Goal: Complete application form

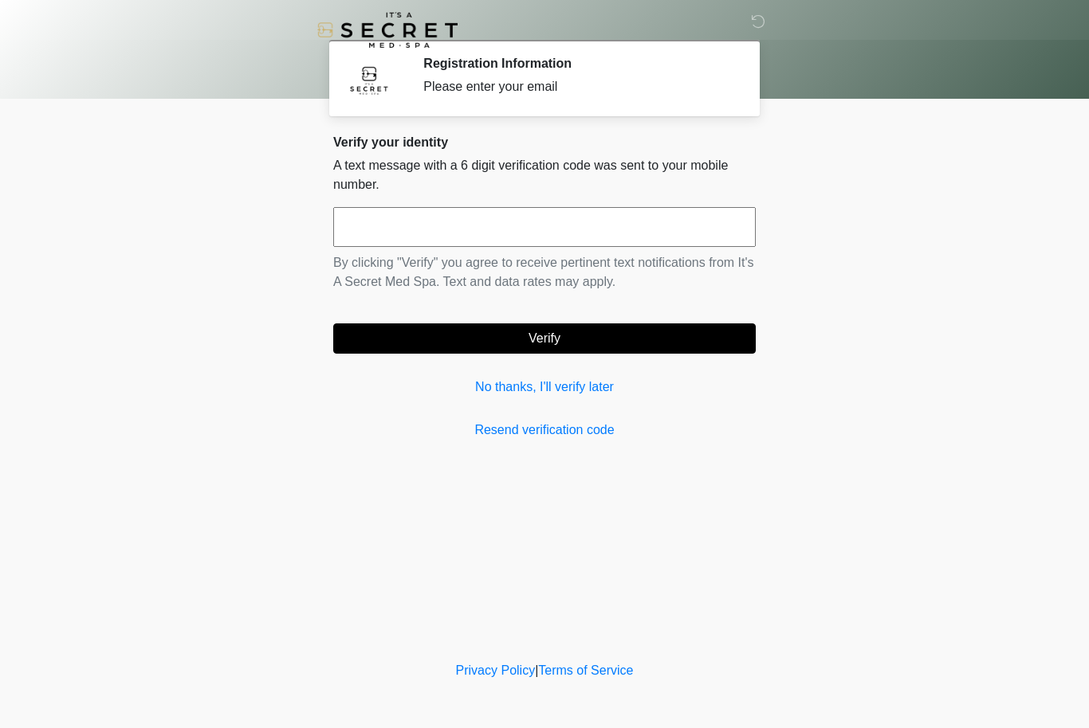
scroll to position [1, 0]
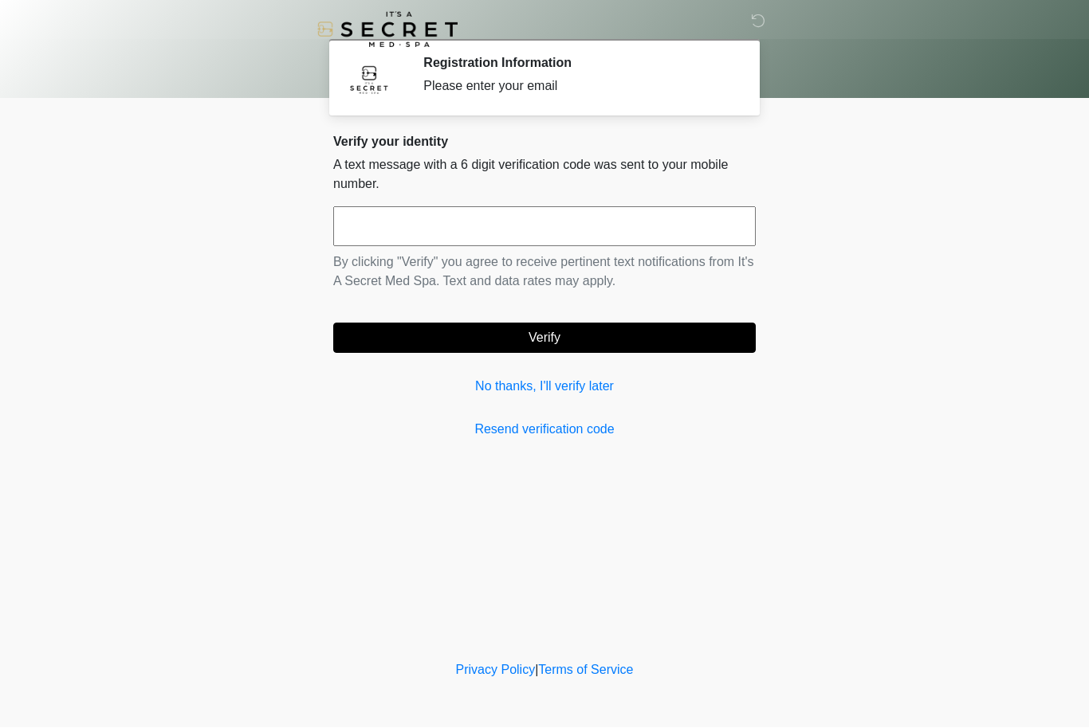
click at [457, 229] on input "text" at bounding box center [544, 227] width 422 height 40
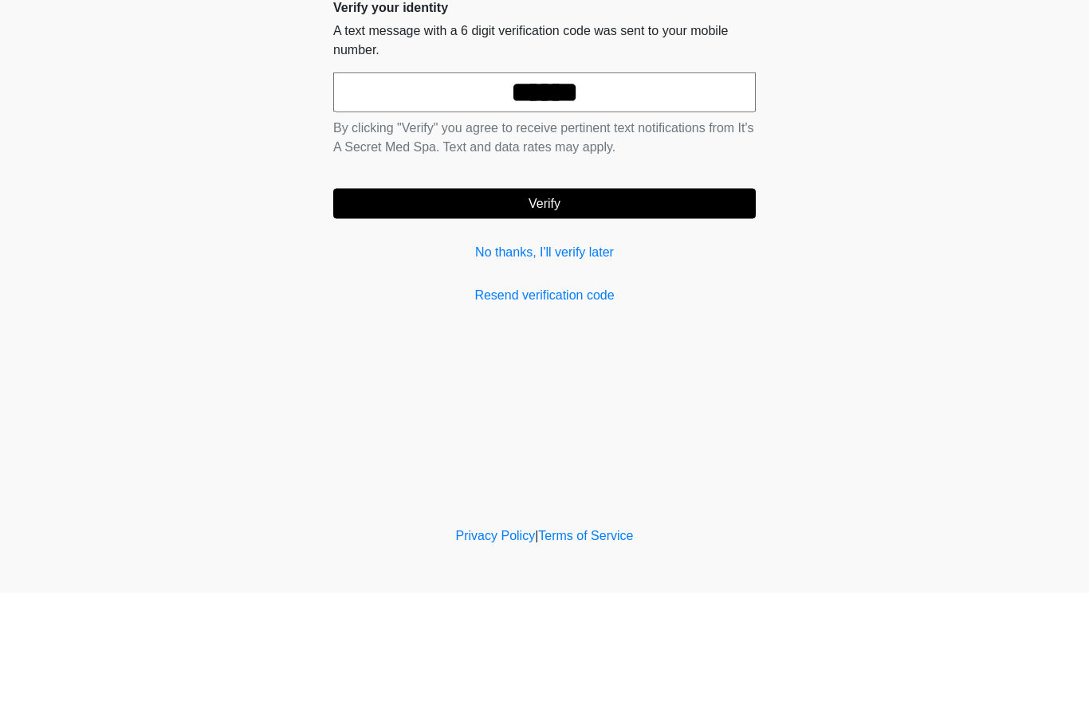
type input "******"
click at [601, 324] on button "Verify" at bounding box center [544, 339] width 422 height 30
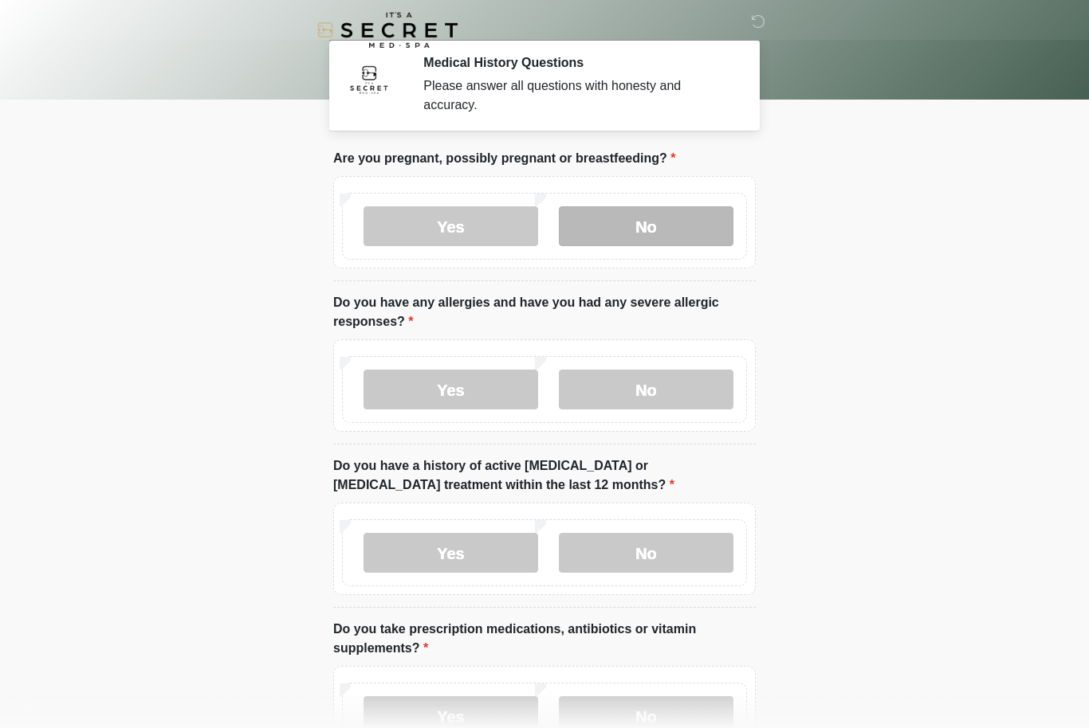
click at [681, 217] on label "No" at bounding box center [646, 226] width 175 height 40
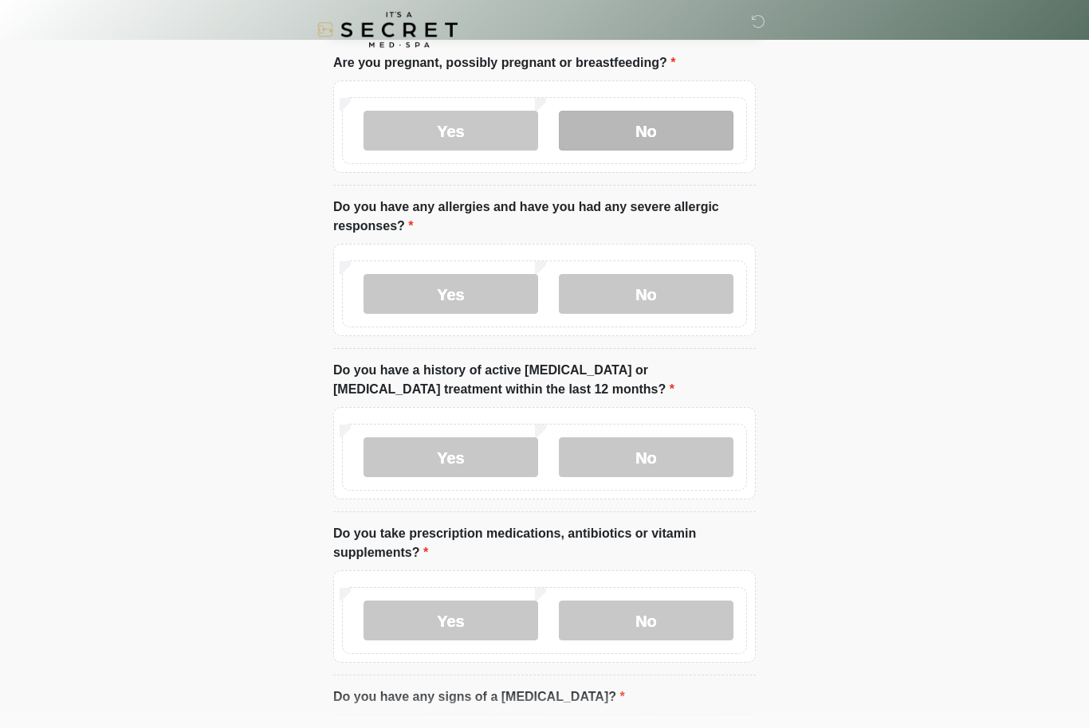
scroll to position [135, 0]
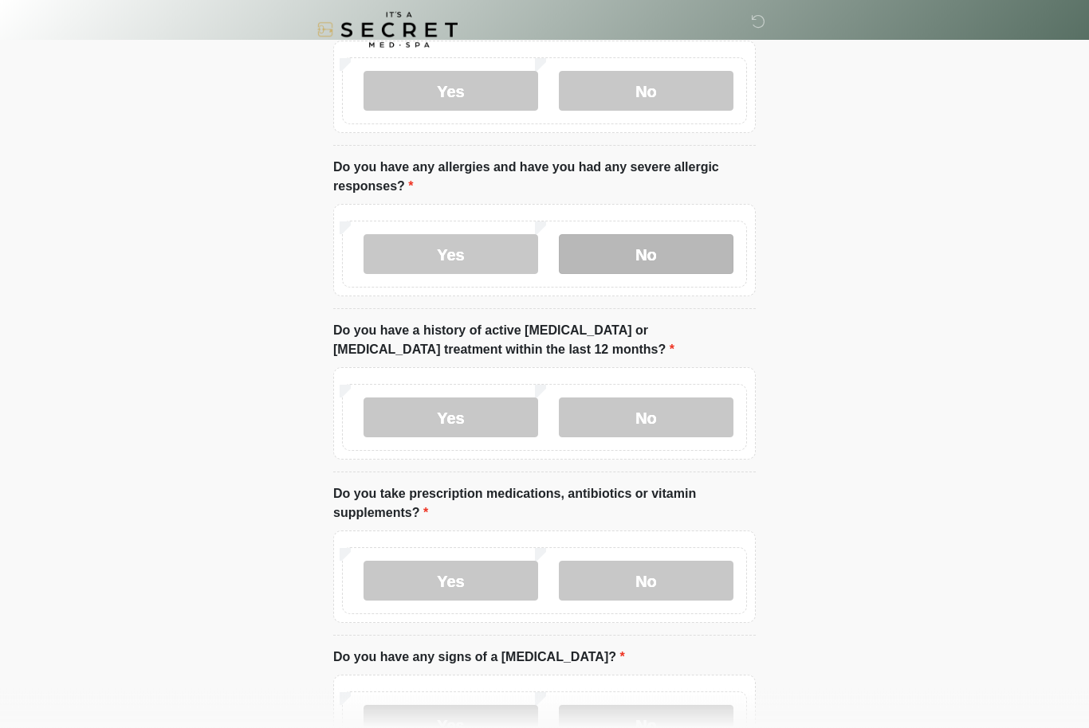
click at [688, 251] on label "No" at bounding box center [646, 255] width 175 height 40
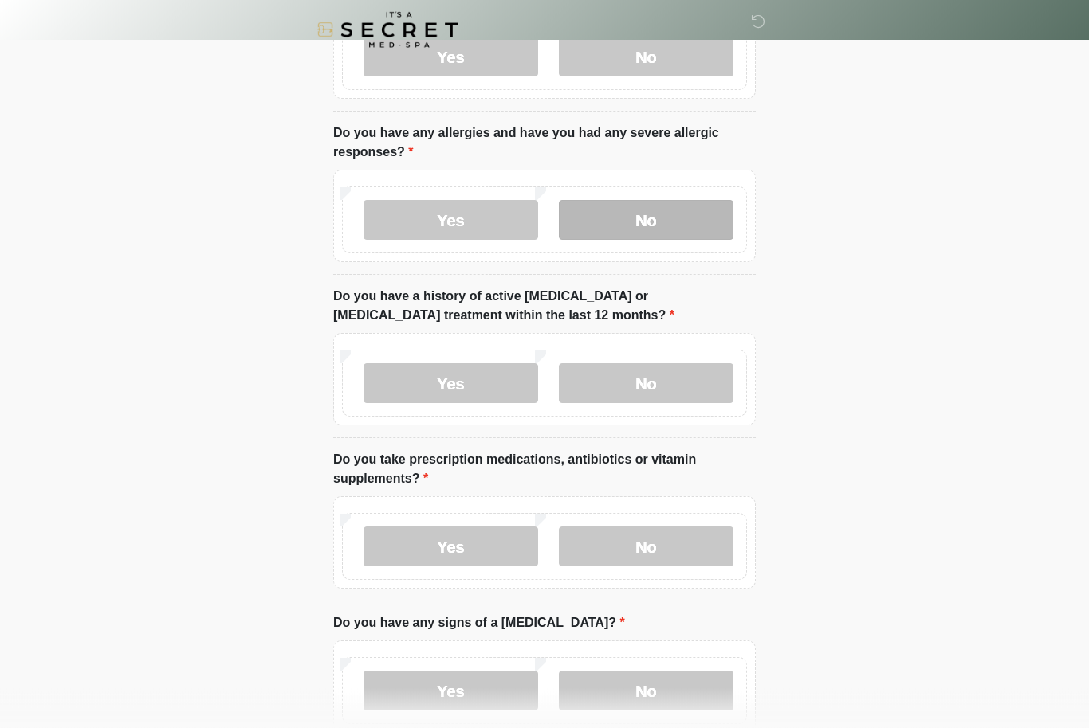
scroll to position [172, 0]
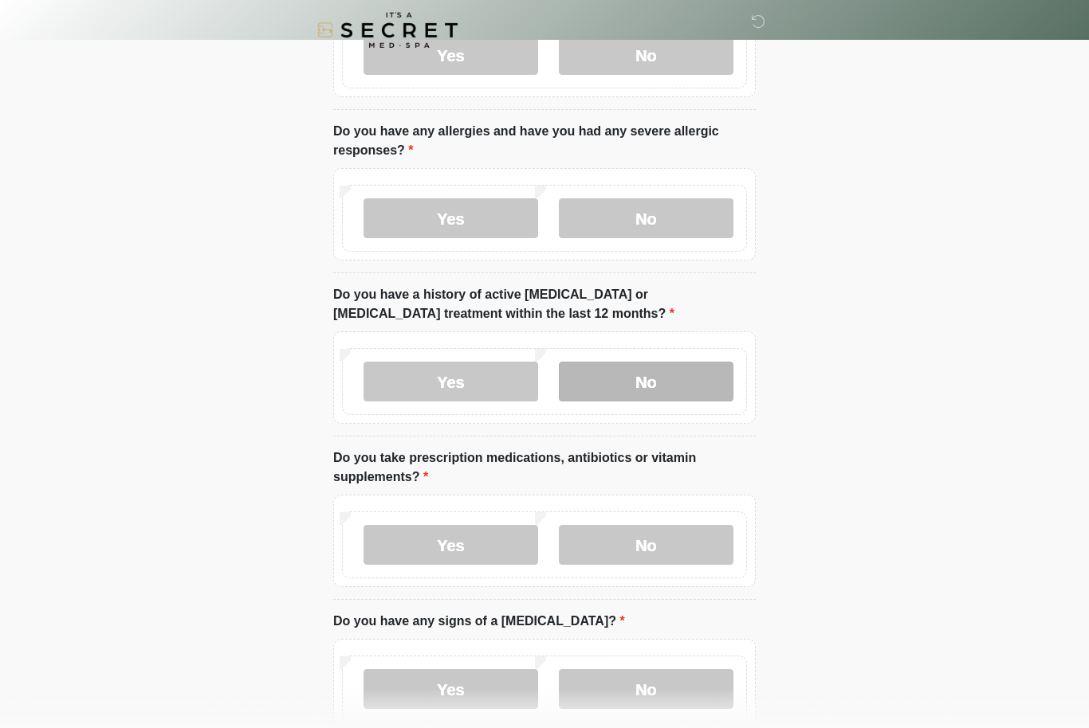
click at [640, 377] on label "No" at bounding box center [646, 382] width 175 height 40
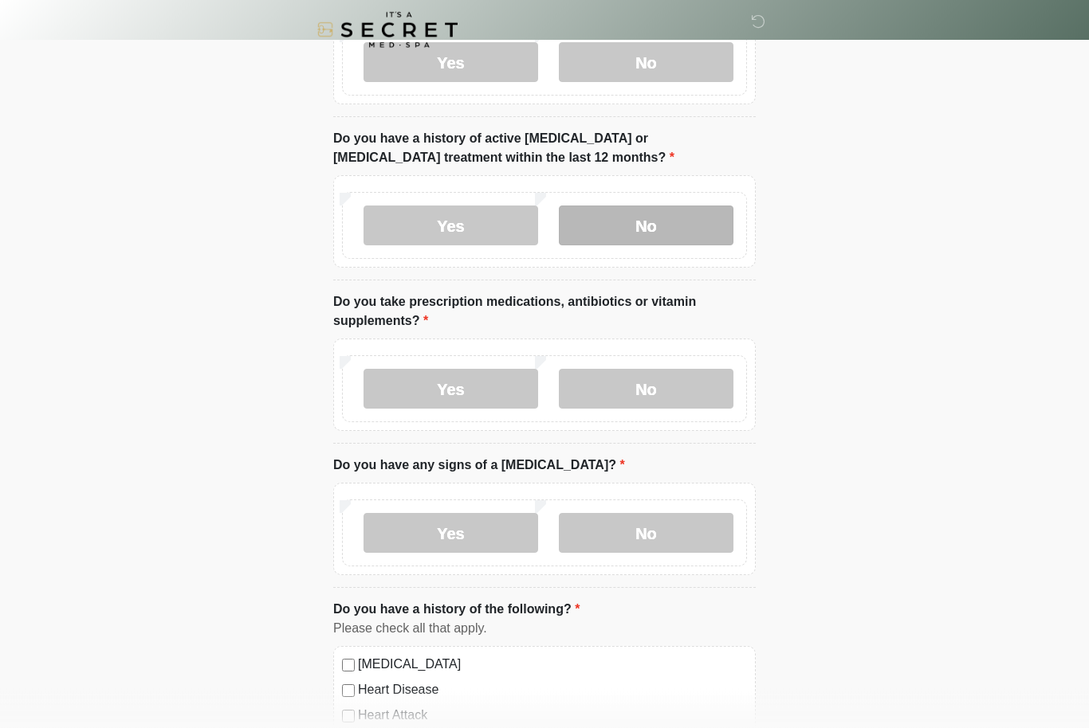
scroll to position [330, 0]
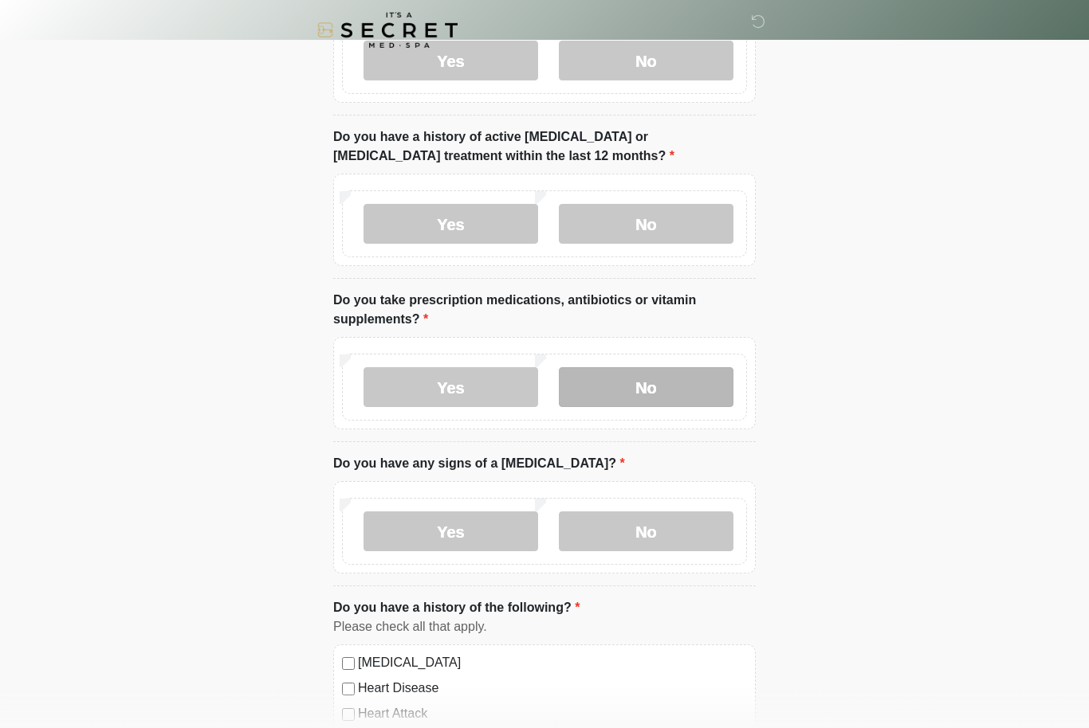
click at [661, 374] on label "No" at bounding box center [646, 387] width 175 height 40
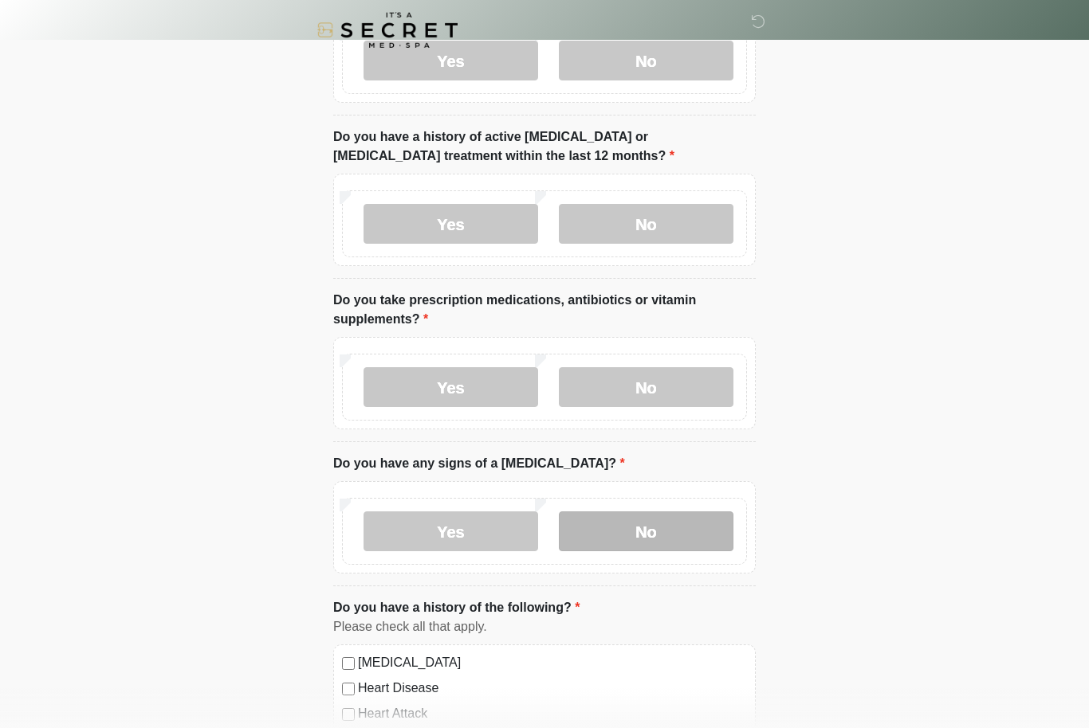
click at [677, 543] on label "No" at bounding box center [646, 532] width 175 height 40
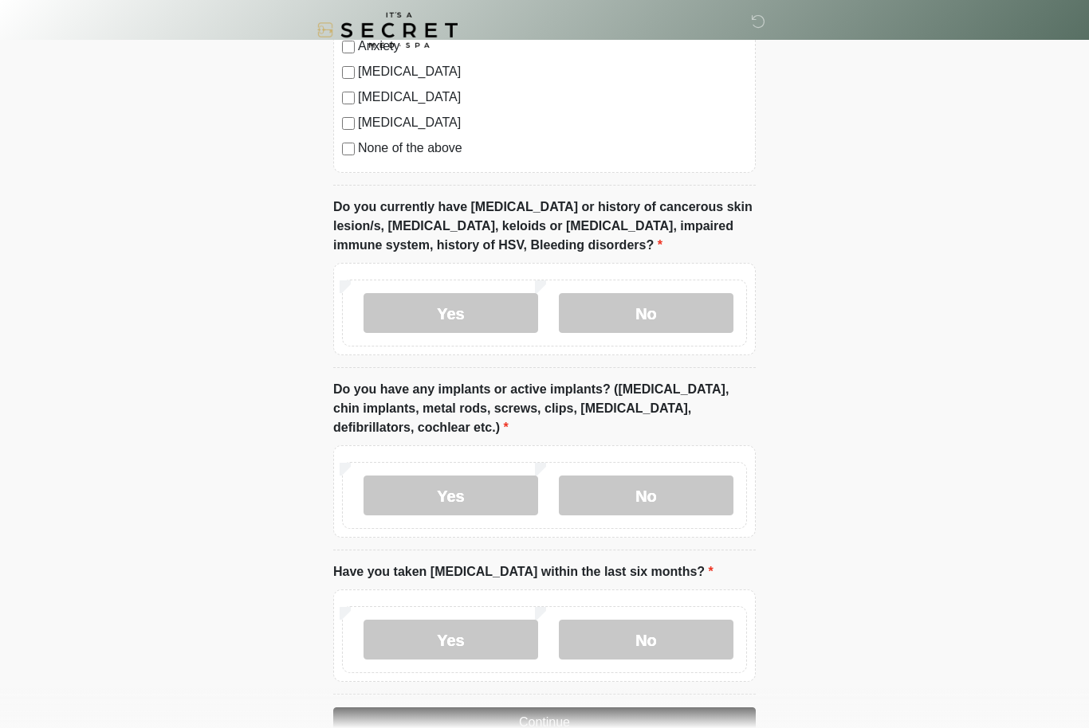
scroll to position [1165, 0]
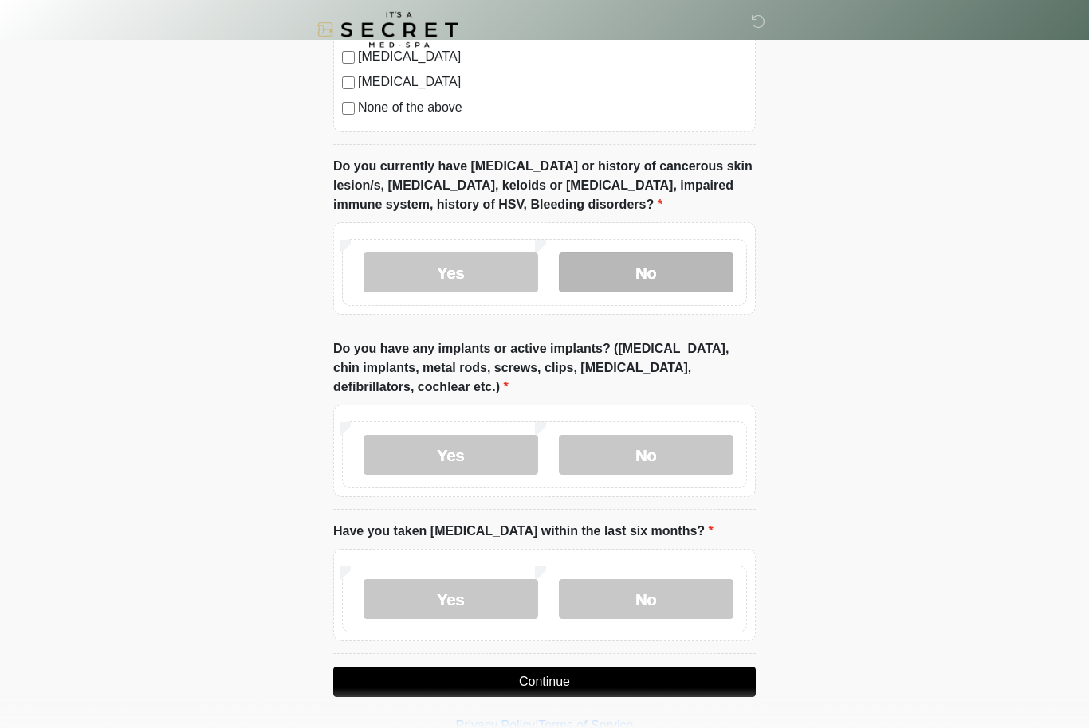
click at [658, 260] on label "No" at bounding box center [646, 273] width 175 height 40
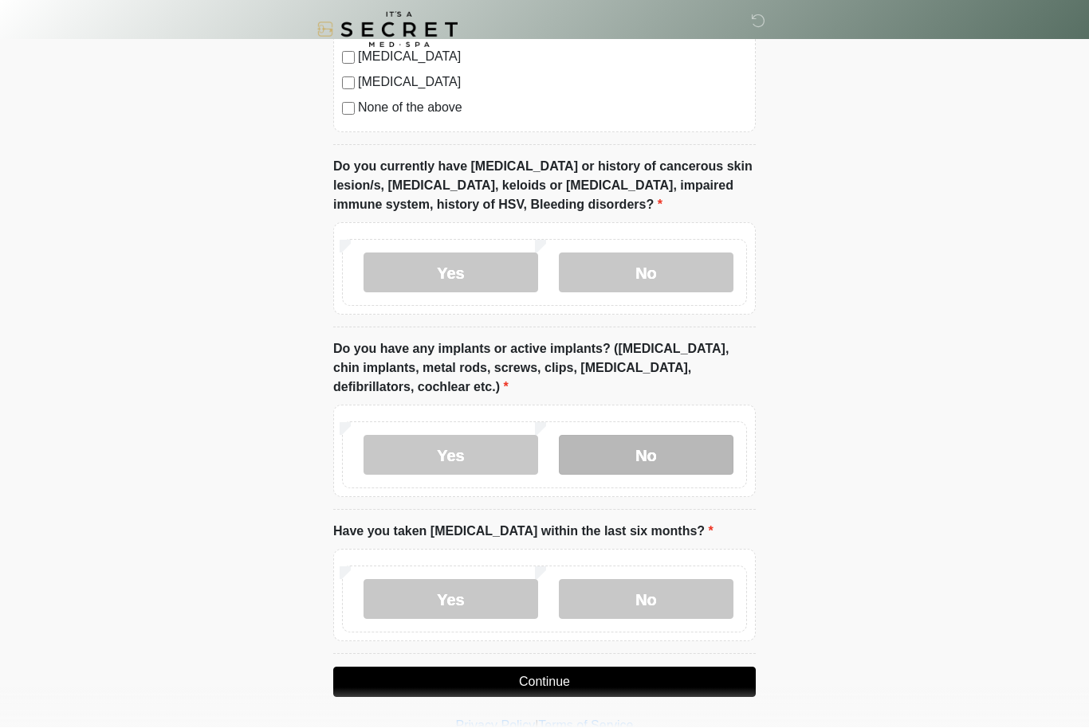
click at [679, 454] on label "No" at bounding box center [646, 456] width 175 height 40
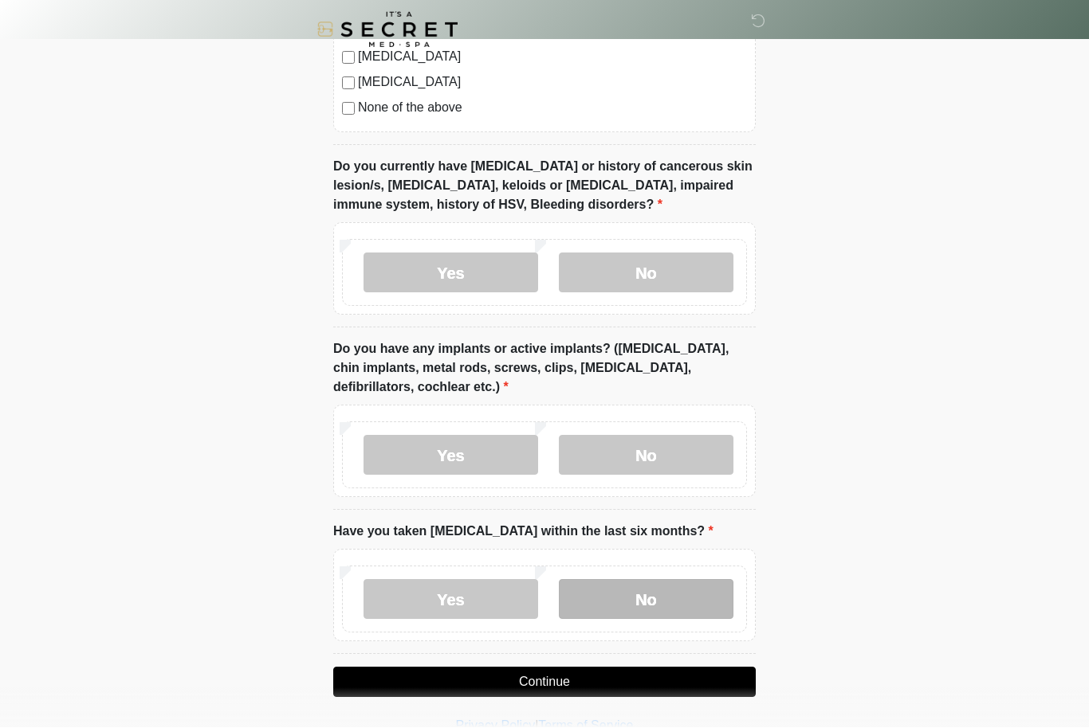
click at [665, 604] on label "No" at bounding box center [646, 600] width 175 height 40
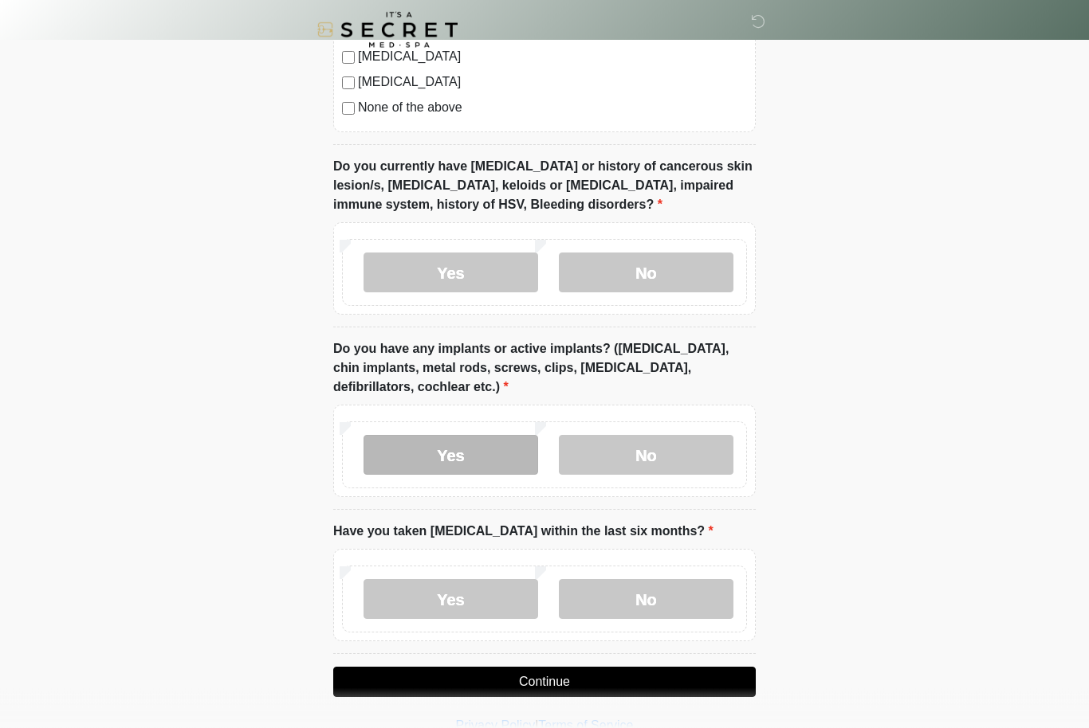
click at [452, 436] on label "Yes" at bounding box center [450, 456] width 175 height 40
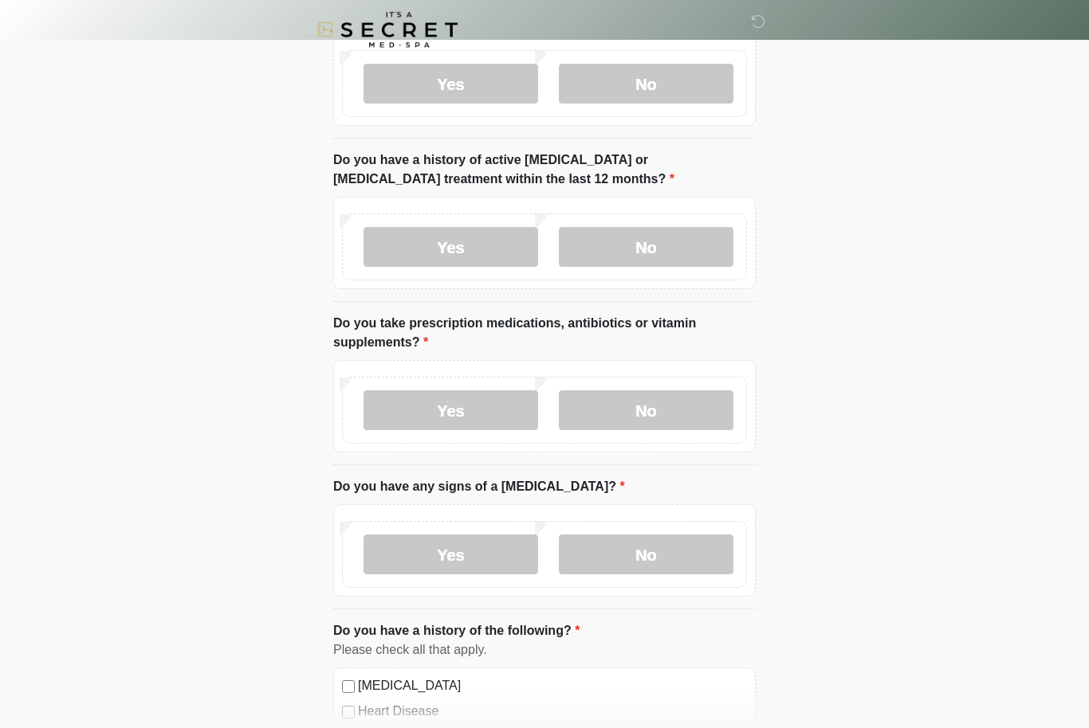
scroll to position [312, 0]
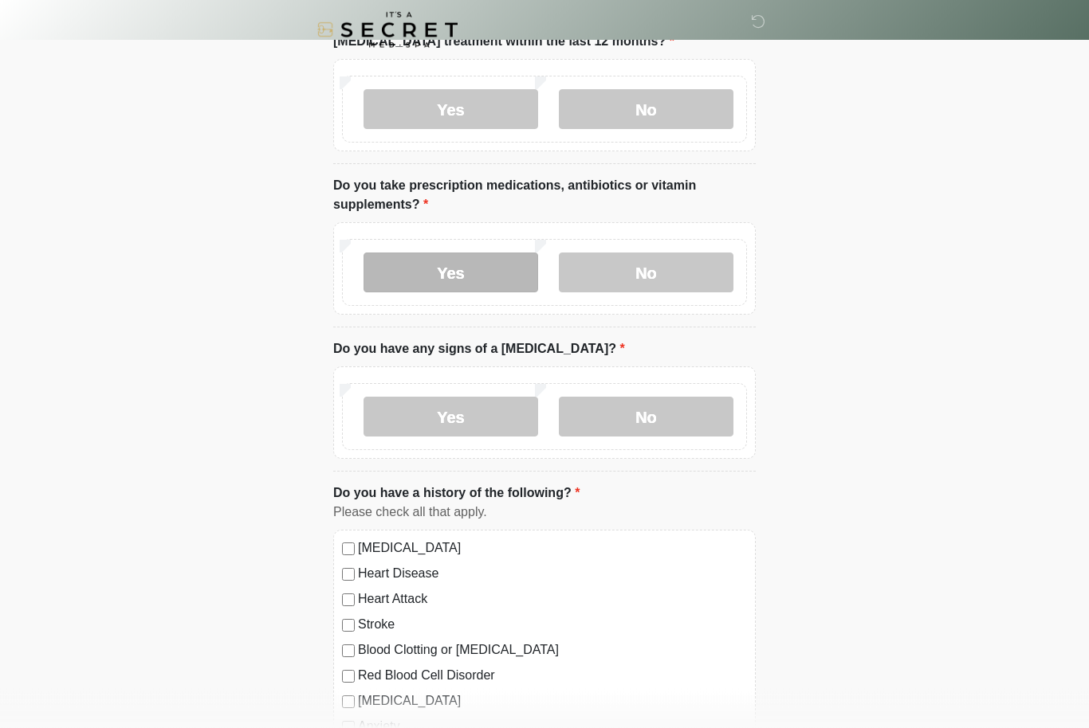
click at [440, 269] on label "Yes" at bounding box center [450, 273] width 175 height 40
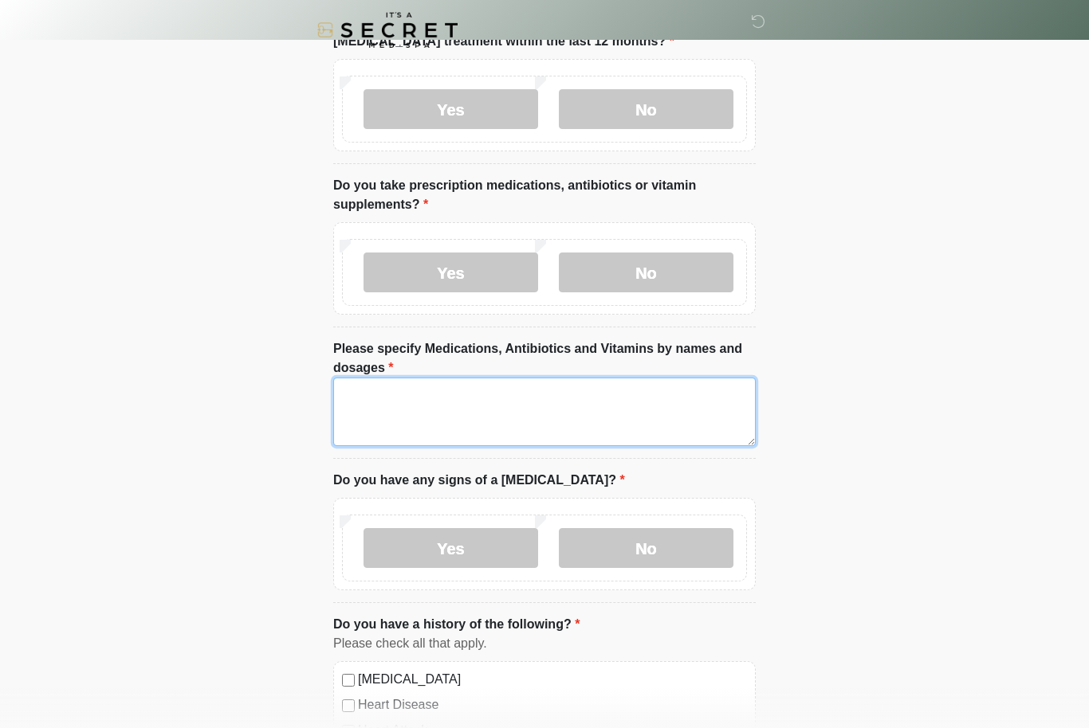
click at [508, 406] on textarea "Please specify Medications, Antibiotics and Vitamins by names and dosages" at bounding box center [544, 412] width 422 height 69
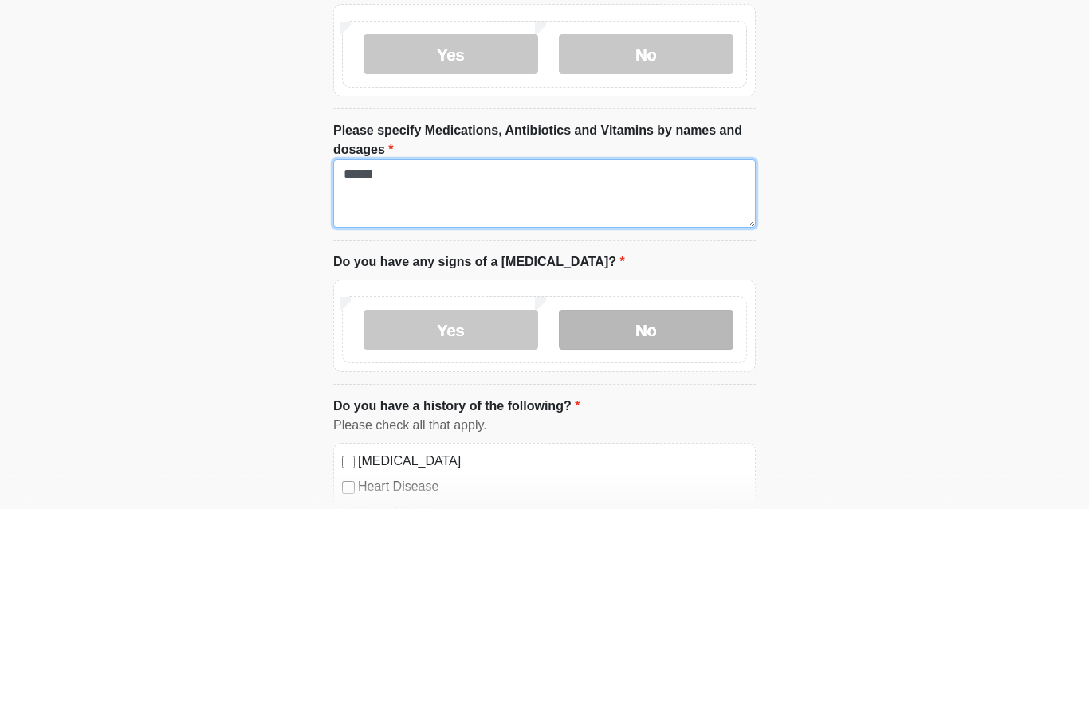
type textarea "******"
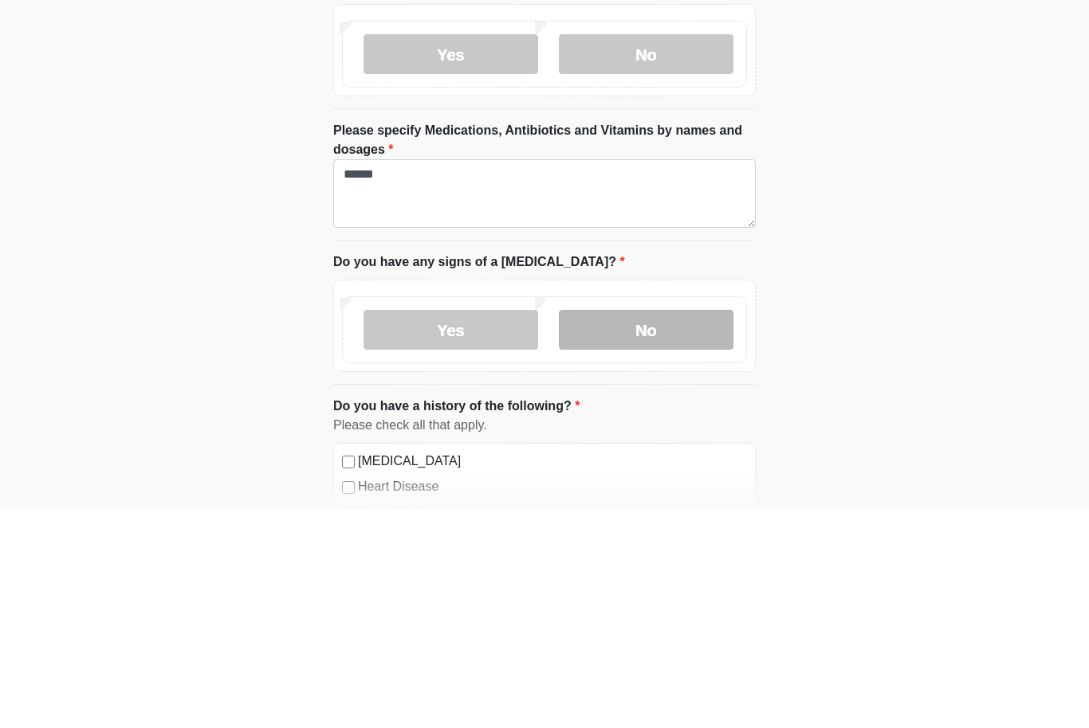
click at [680, 529] on label "No" at bounding box center [646, 549] width 175 height 40
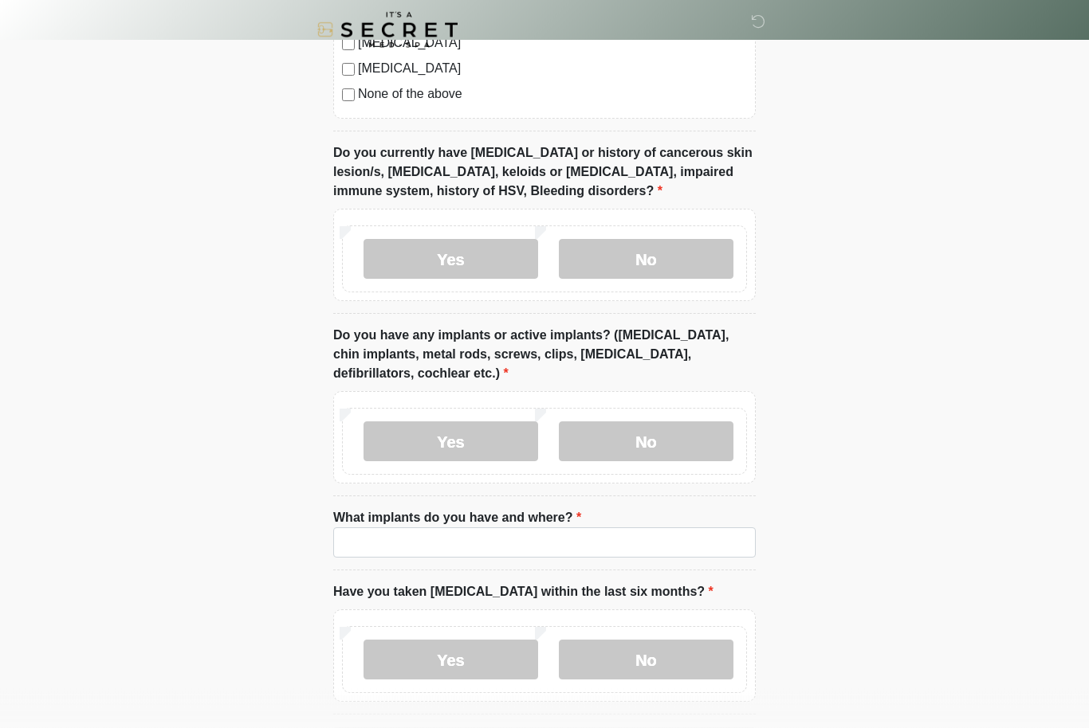
scroll to position [1311, 0]
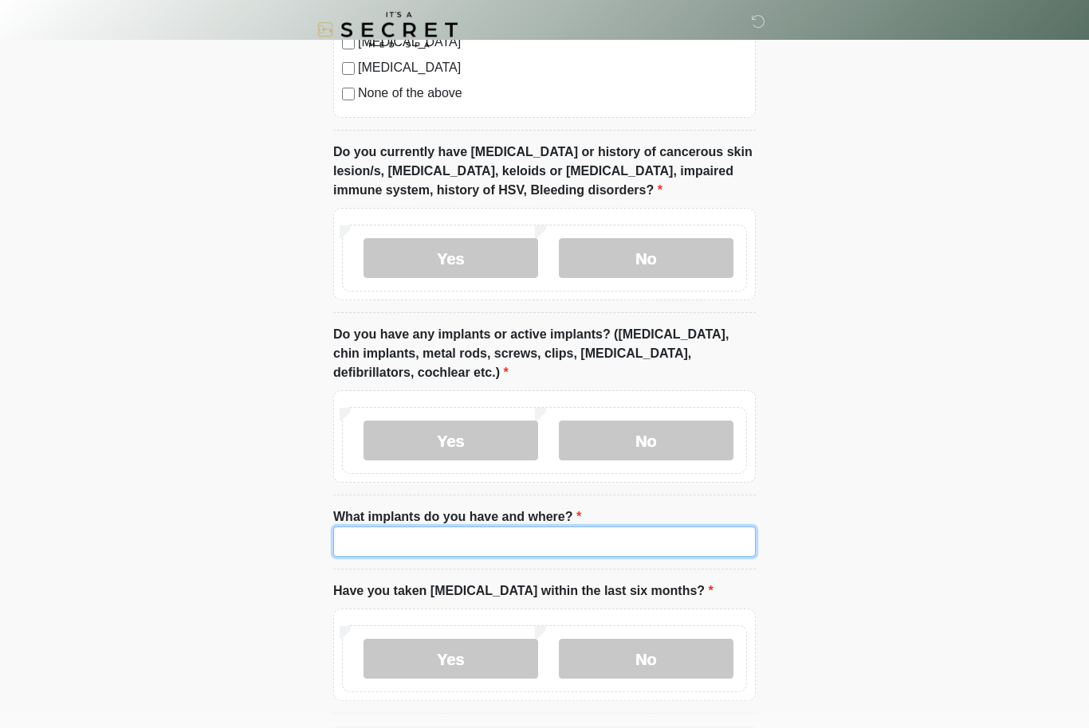
click at [661, 546] on input "What implants do you have and where?" at bounding box center [544, 543] width 422 height 30
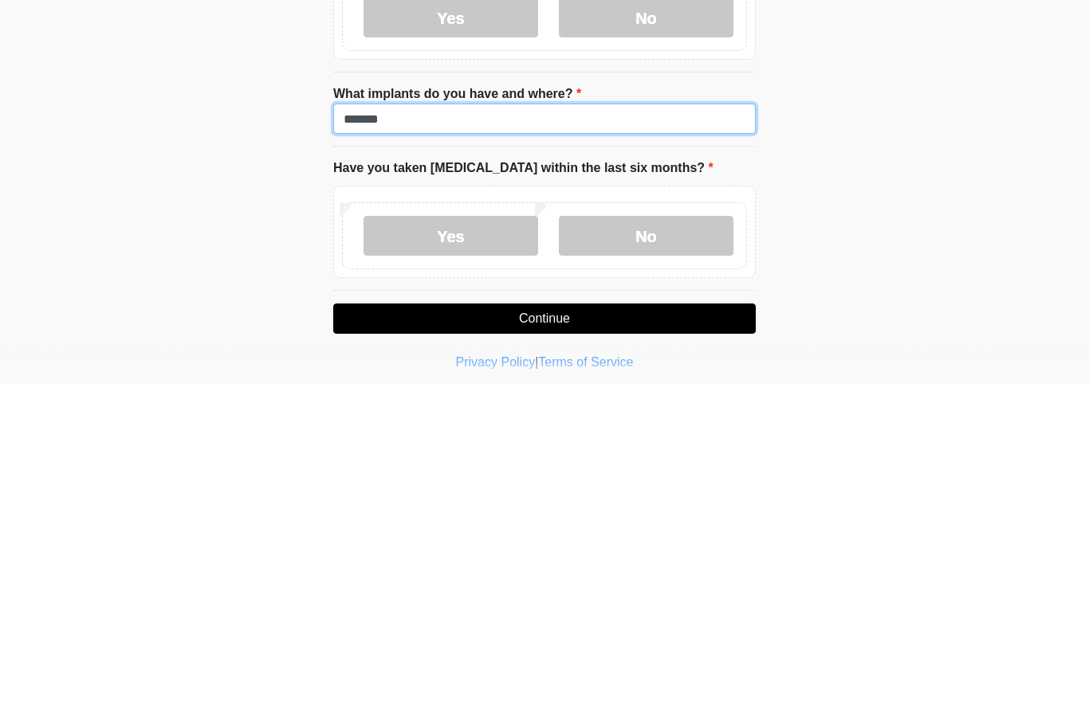
scroll to position [1422, 0]
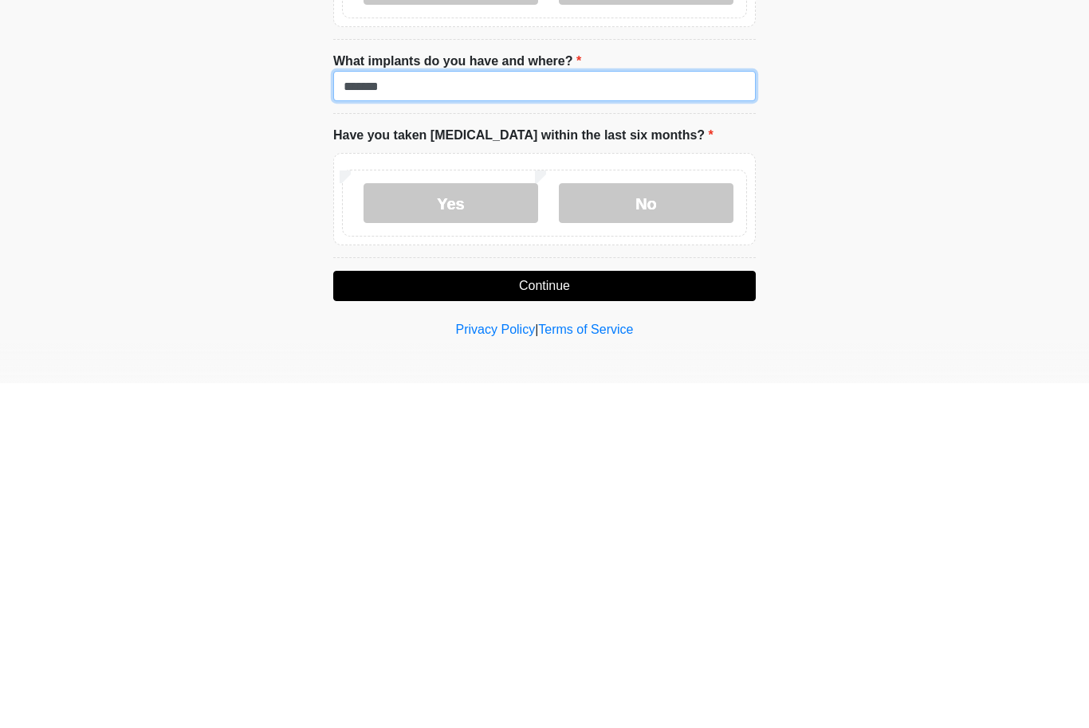
type input "******"
click at [595, 616] on button "Continue" at bounding box center [544, 631] width 422 height 30
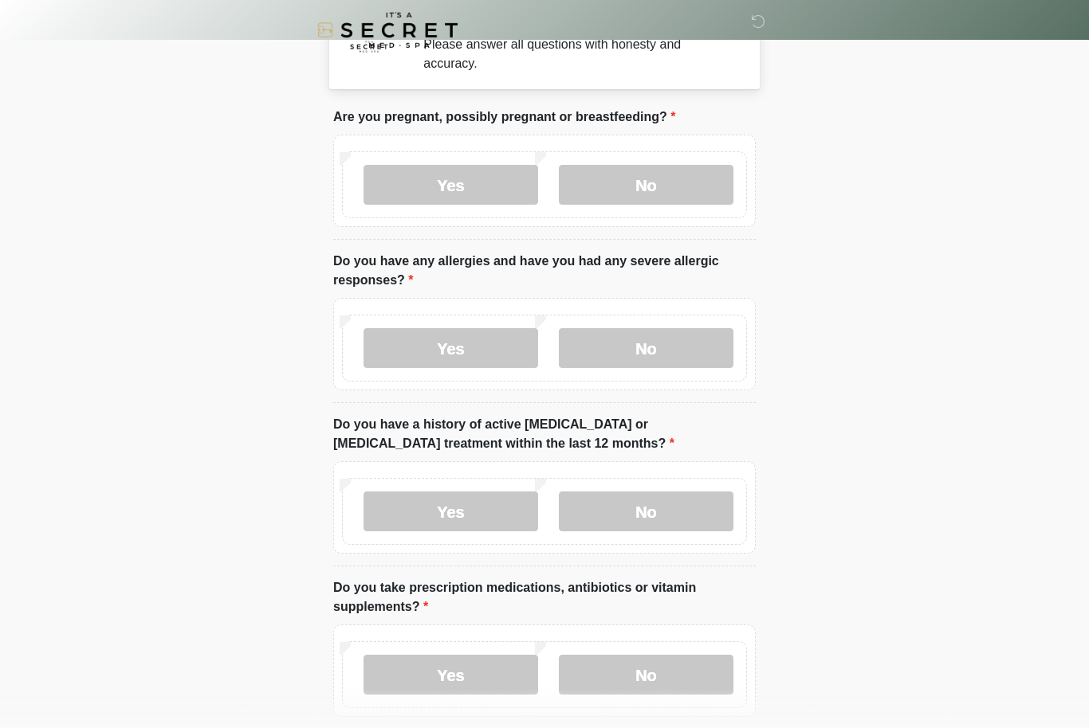
scroll to position [0, 0]
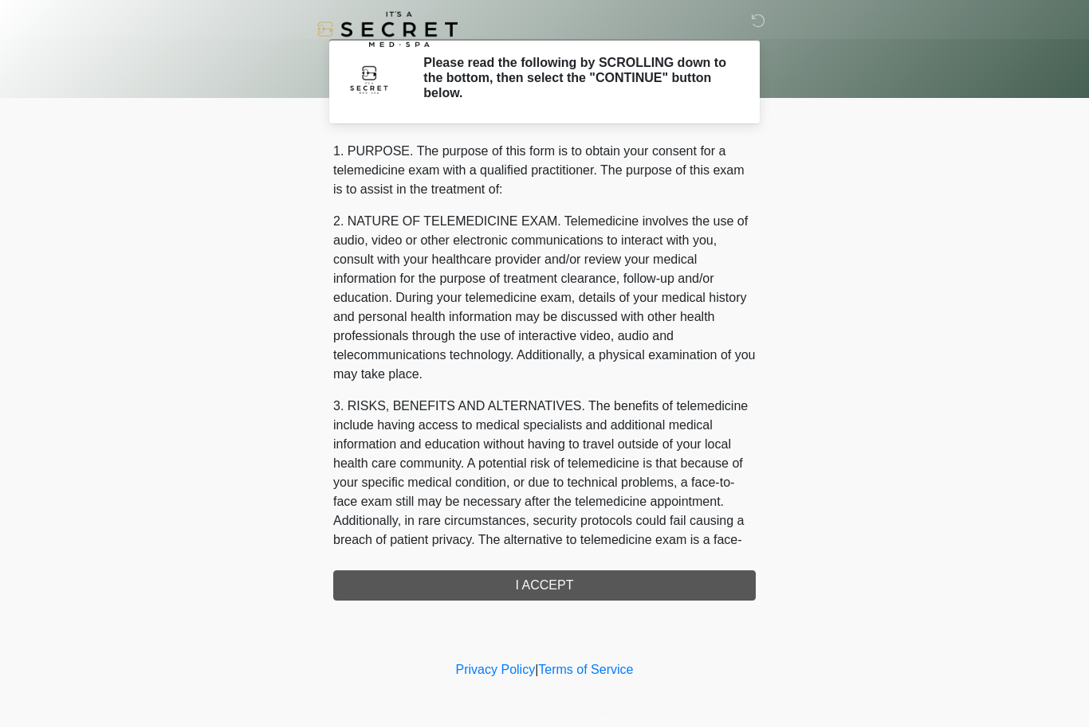
click at [649, 590] on div "1. PURPOSE. The purpose of this form is to obtain your consent for a telemedici…" at bounding box center [544, 372] width 422 height 459
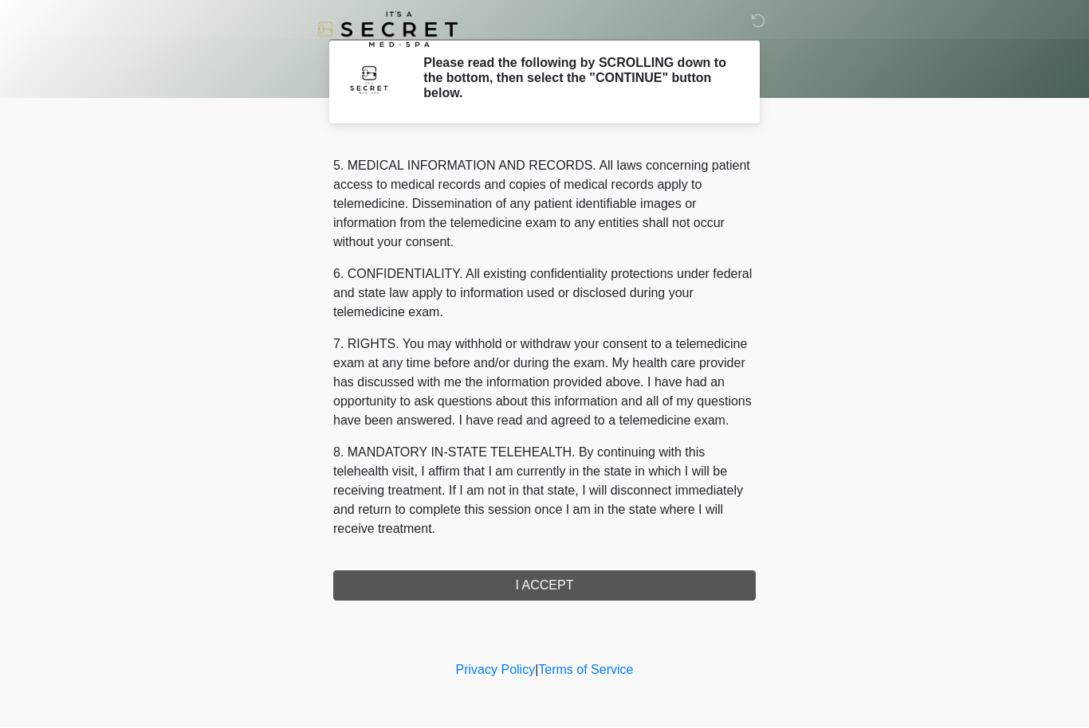
click at [609, 590] on div "1. PURPOSE. The purpose of this form is to obtain your consent for a telemedici…" at bounding box center [544, 372] width 422 height 459
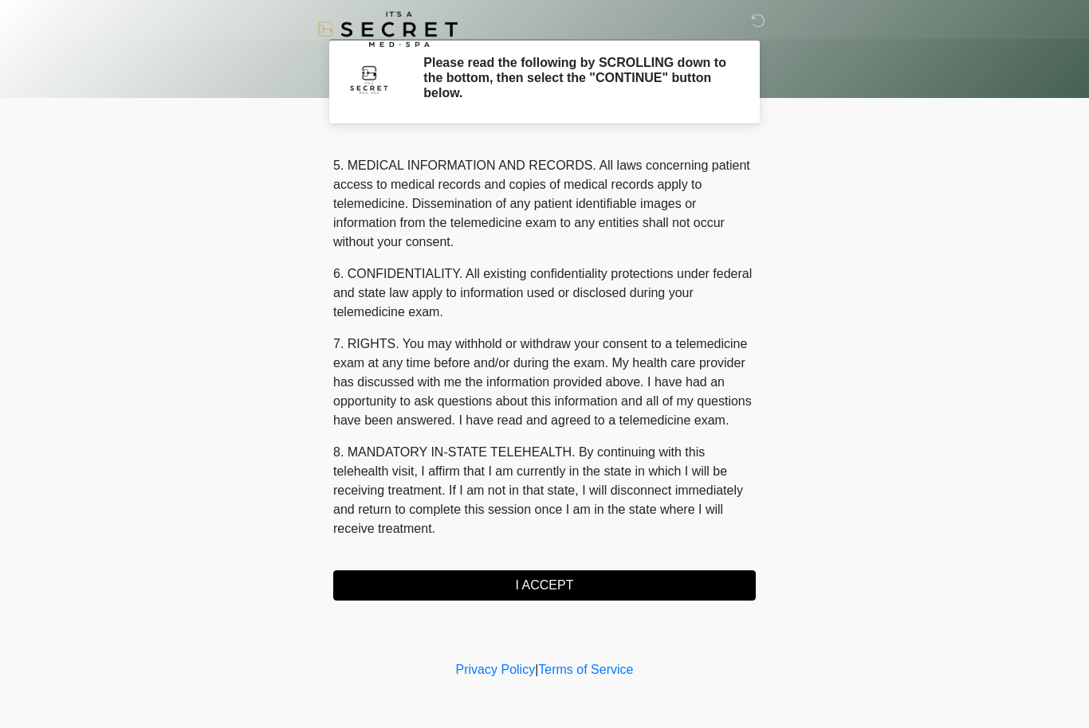
click at [552, 597] on button "I ACCEPT" at bounding box center [544, 586] width 422 height 30
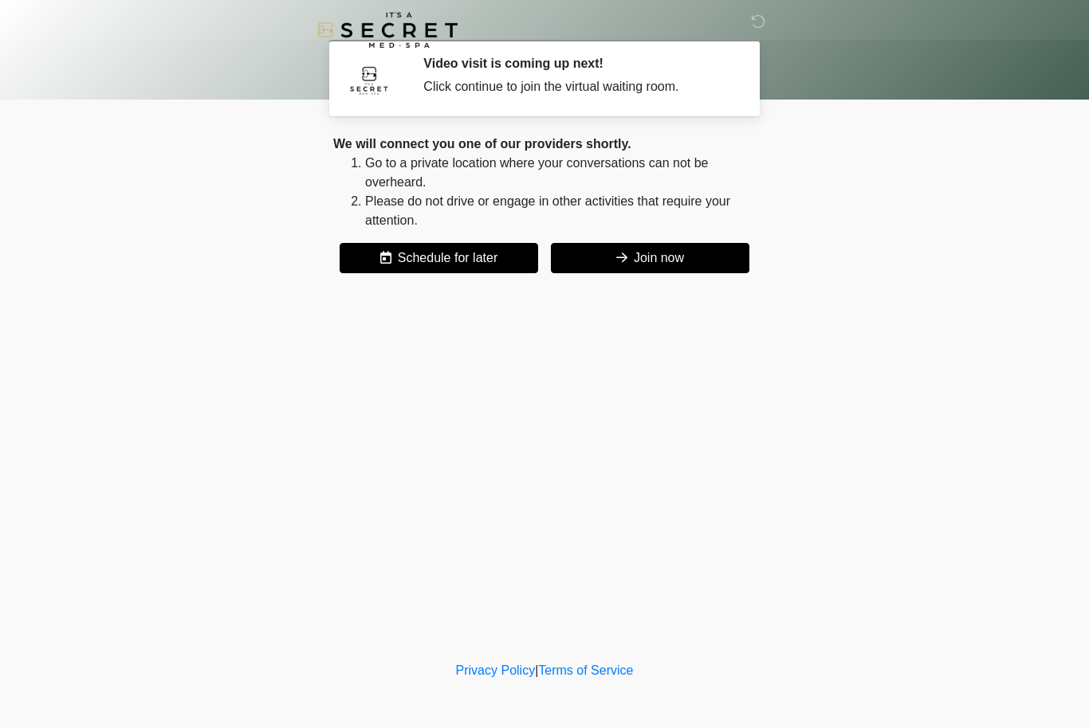
click at [646, 271] on button "Join now" at bounding box center [650, 258] width 198 height 30
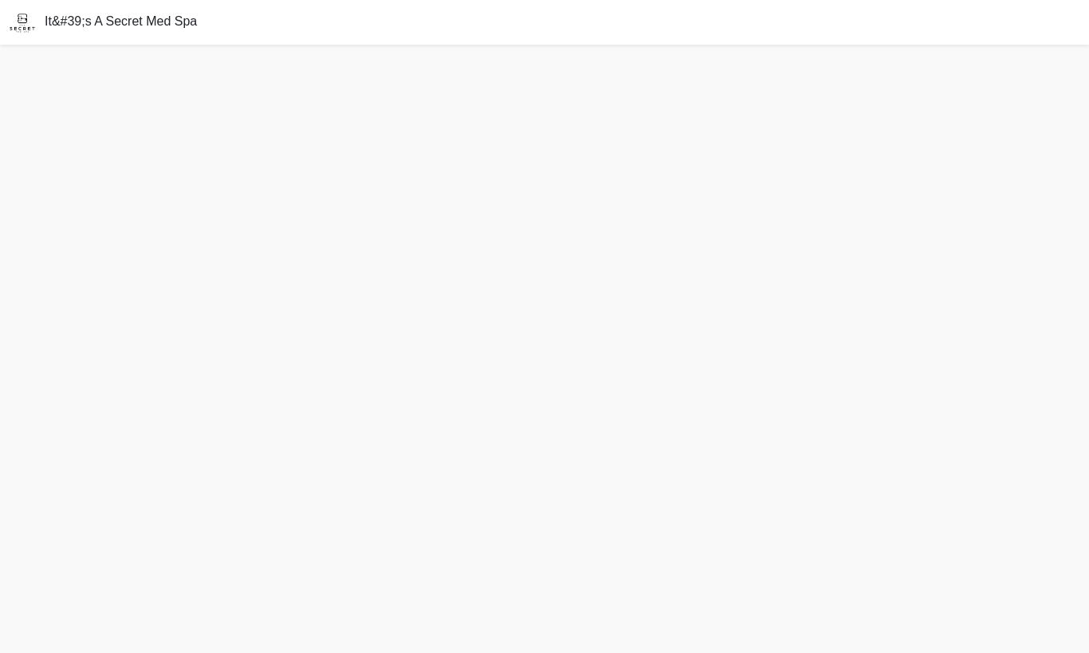
click at [922, 2] on div "It&#39;s A Secret Med Spa" at bounding box center [544, 22] width 1089 height 45
